Goal: Check status

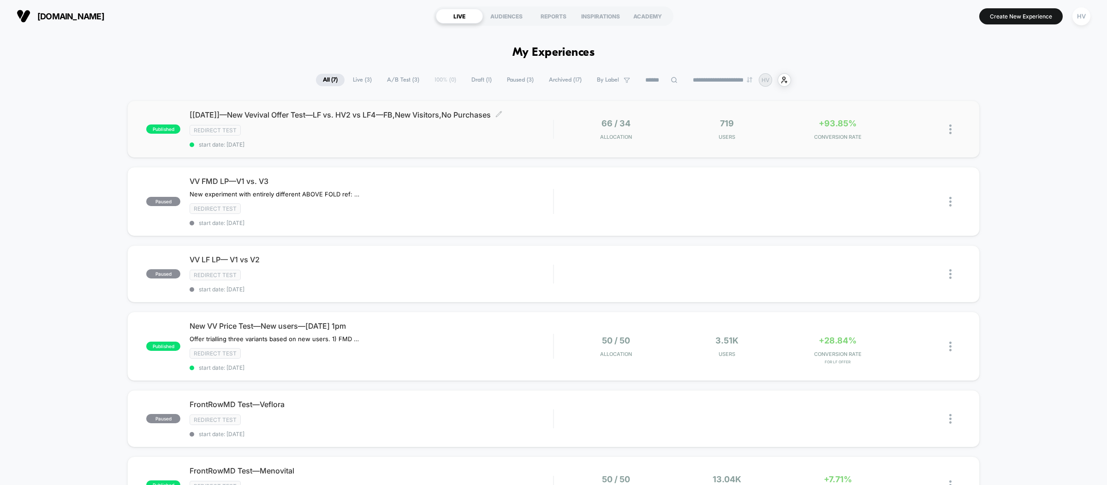
click at [452, 139] on div "[[DATE]]—New Vevival Offer Test—LF vs. HV2 vs LF4—FB,New Visitors,No Purchases …" at bounding box center [371, 129] width 363 height 38
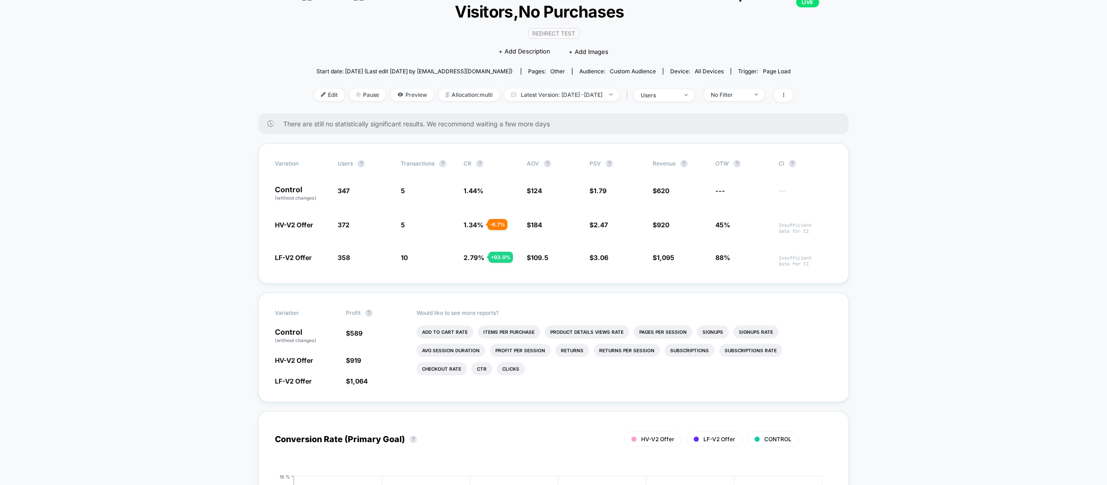
scroll to position [28, 0]
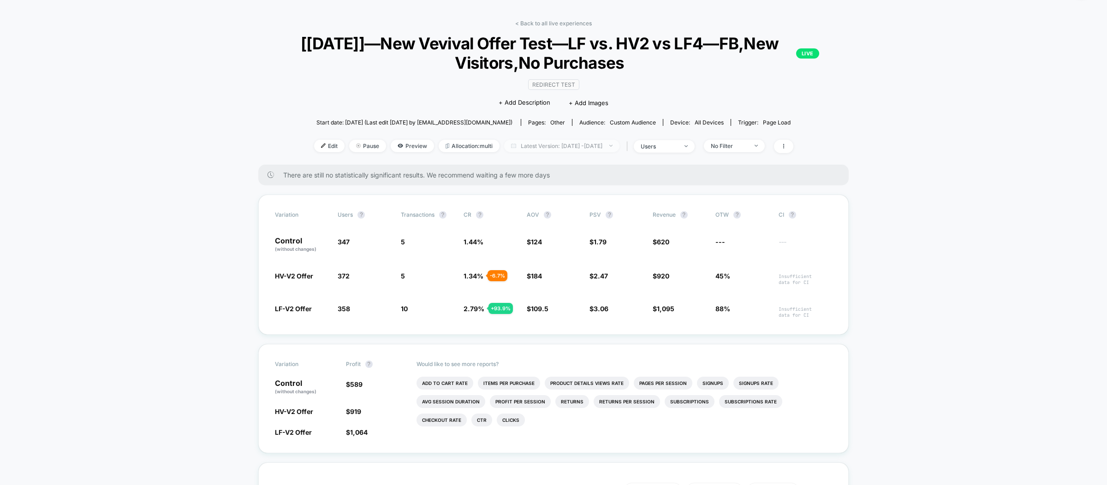
click at [579, 143] on span "Latest Version: [DATE] - [DATE]" at bounding box center [561, 146] width 115 height 12
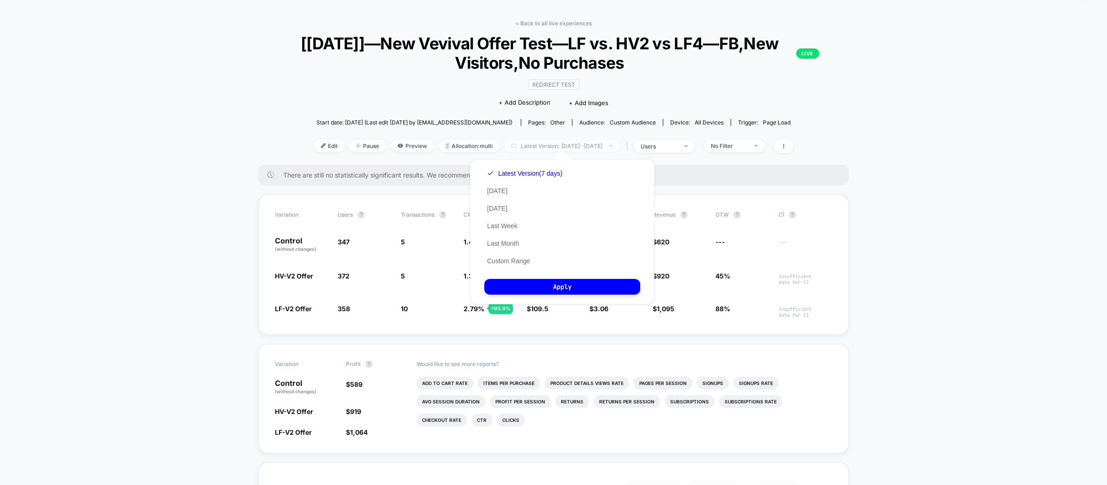
click at [579, 142] on span "Latest Version: [DATE] - [DATE]" at bounding box center [561, 146] width 115 height 12
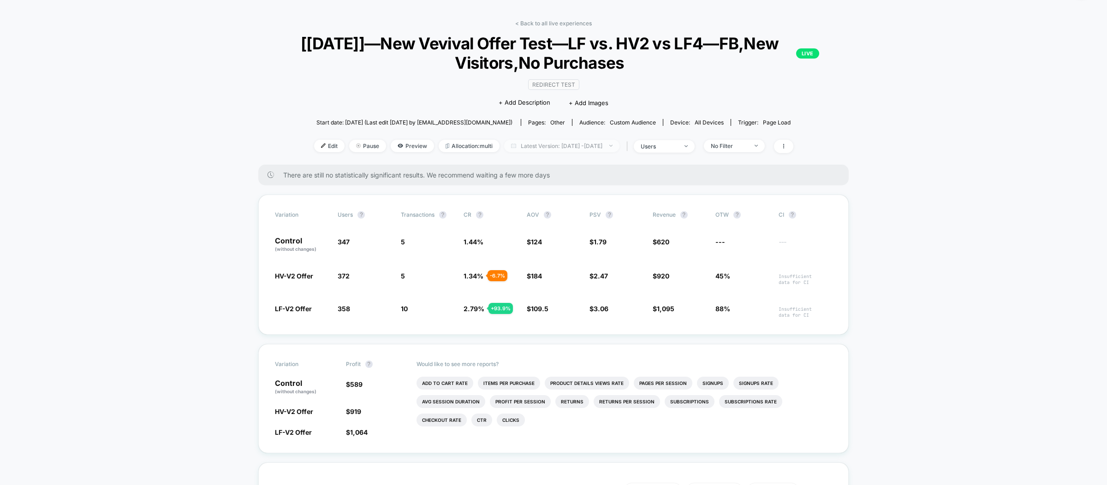
click at [579, 142] on span "Latest Version: [DATE] - [DATE]" at bounding box center [561, 146] width 115 height 12
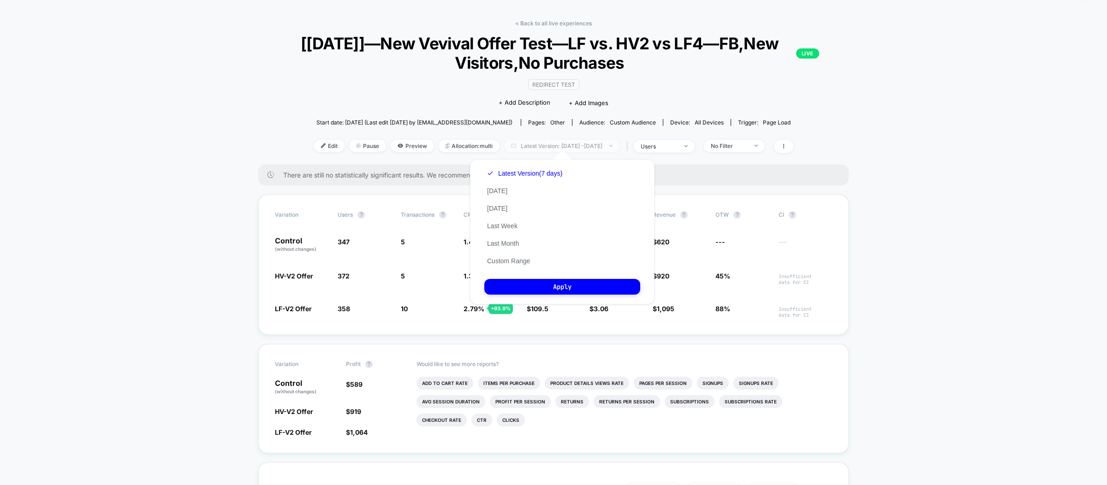
click at [579, 142] on span "Latest Version: [DATE] - [DATE]" at bounding box center [561, 146] width 115 height 12
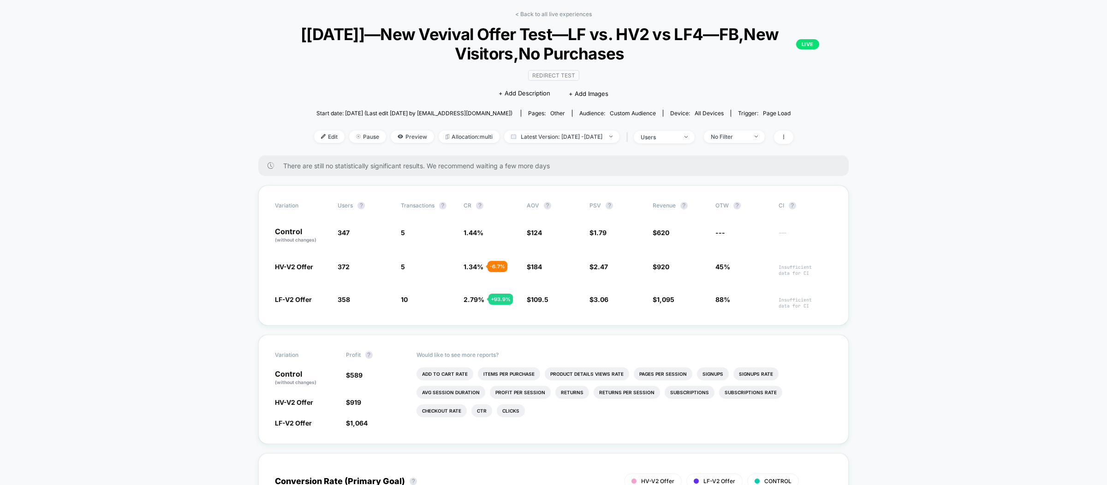
scroll to position [40, 0]
